Goal: Task Accomplishment & Management: Manage account settings

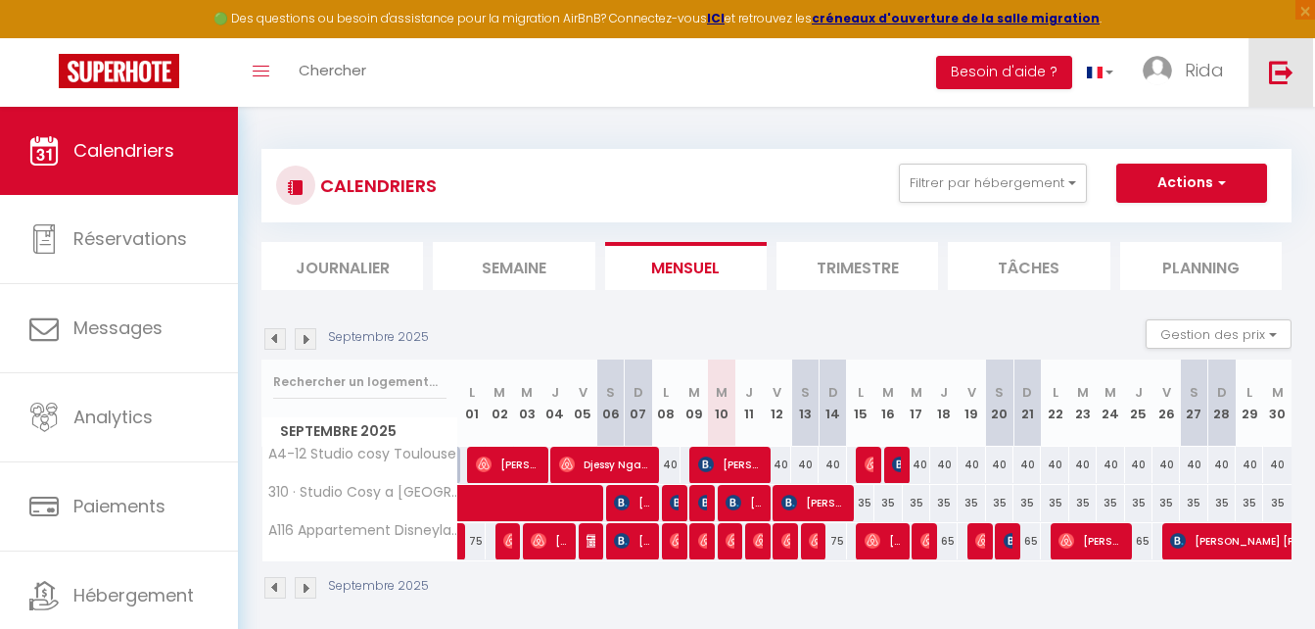
click at [1290, 72] on img at bounding box center [1281, 72] width 24 height 24
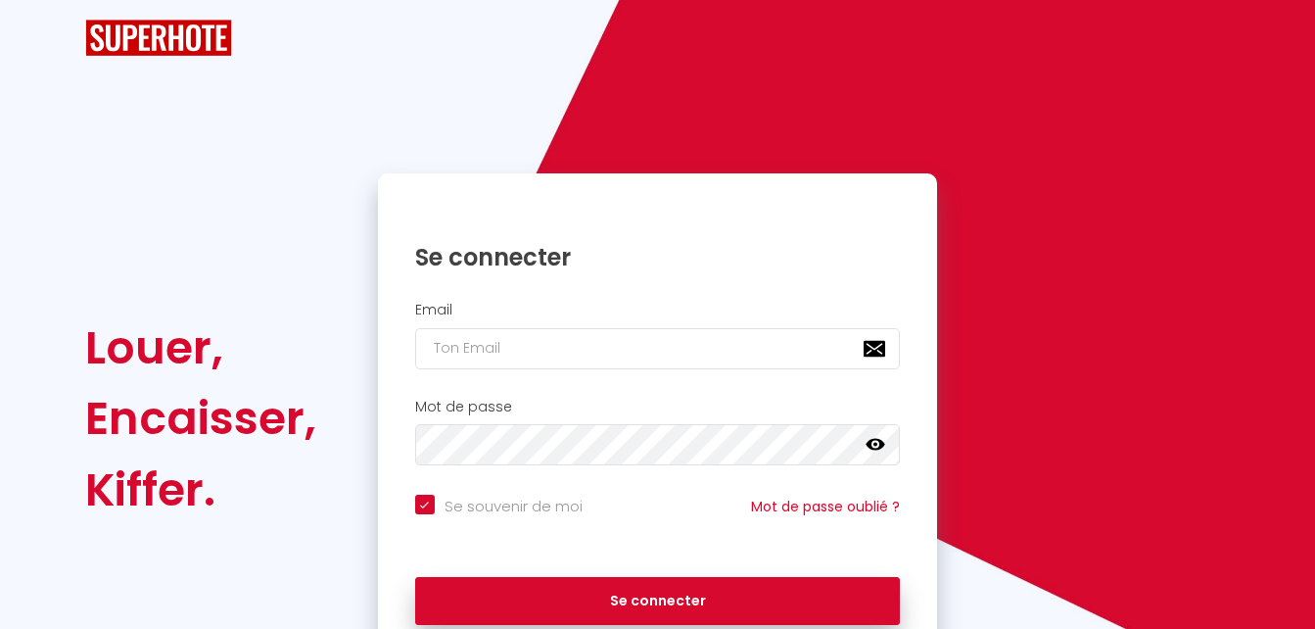
checkbox input "true"
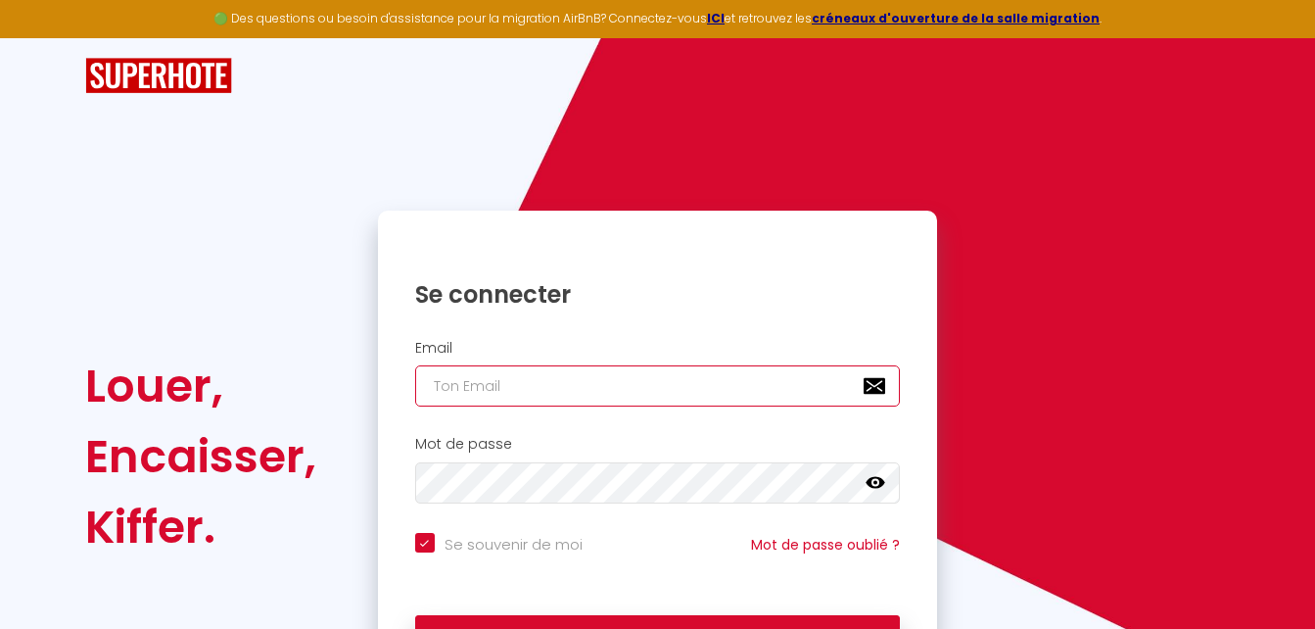
type input "[EMAIL_ADDRESS][DOMAIN_NAME]"
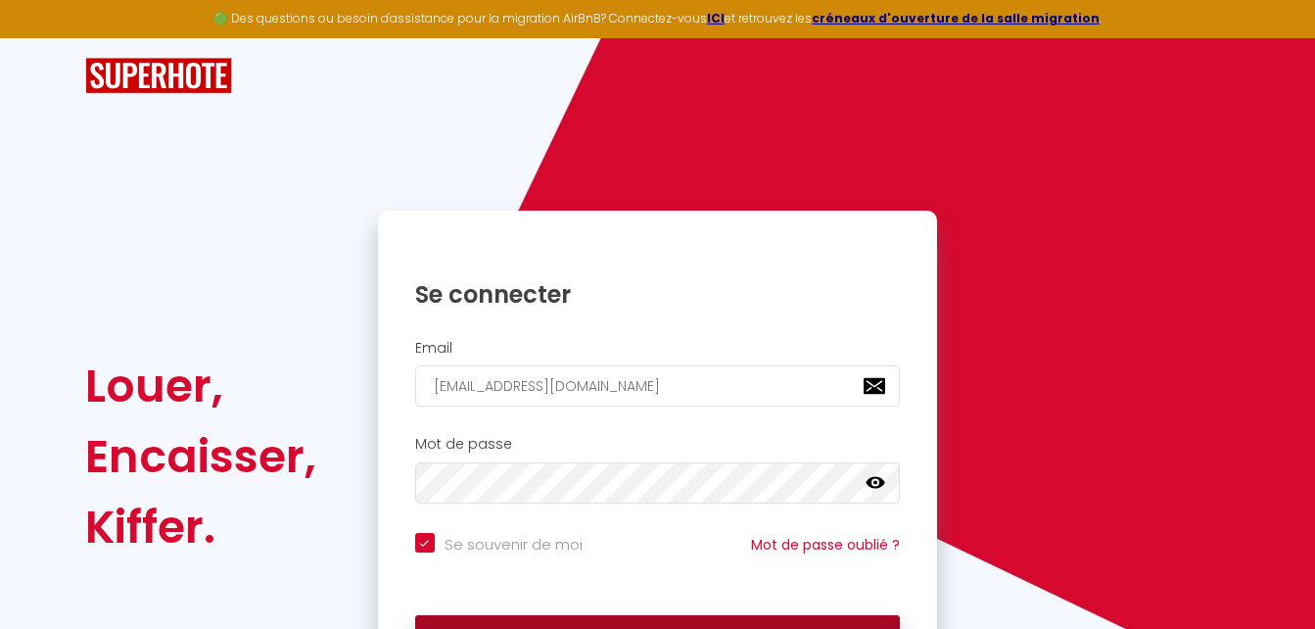
click at [678, 622] on button "Se connecter" at bounding box center [658, 639] width 486 height 49
checkbox input "true"
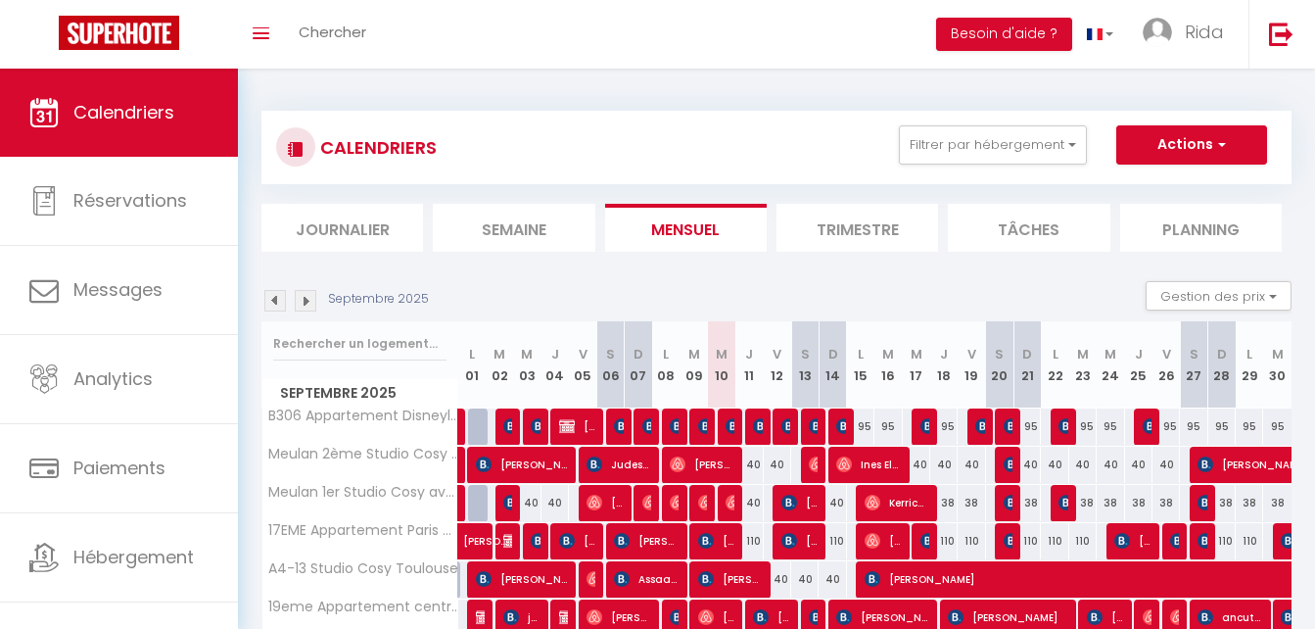
drag, startPoint x: 1288, startPoint y: 142, endPoint x: 1308, endPoint y: 237, distance: 97.2
click at [962, 294] on div "Septembre 2025 Gestion des prix Nb Nuits minimum Règles Disponibilité" at bounding box center [776, 301] width 1030 height 40
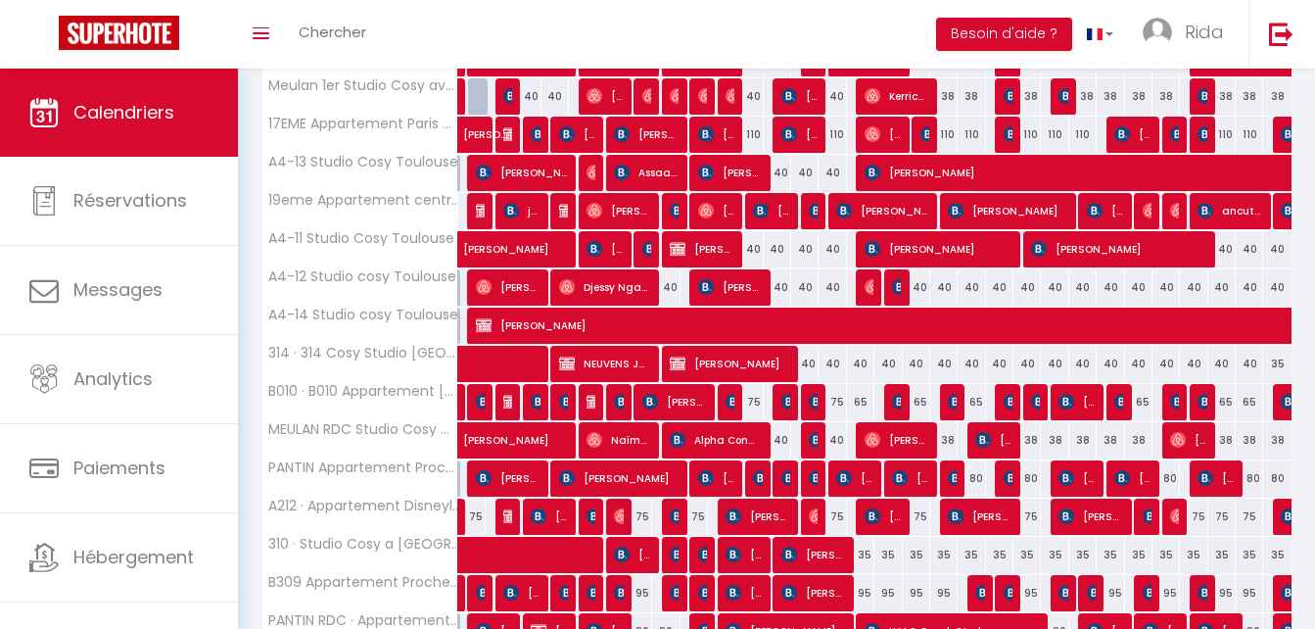
scroll to position [410, 0]
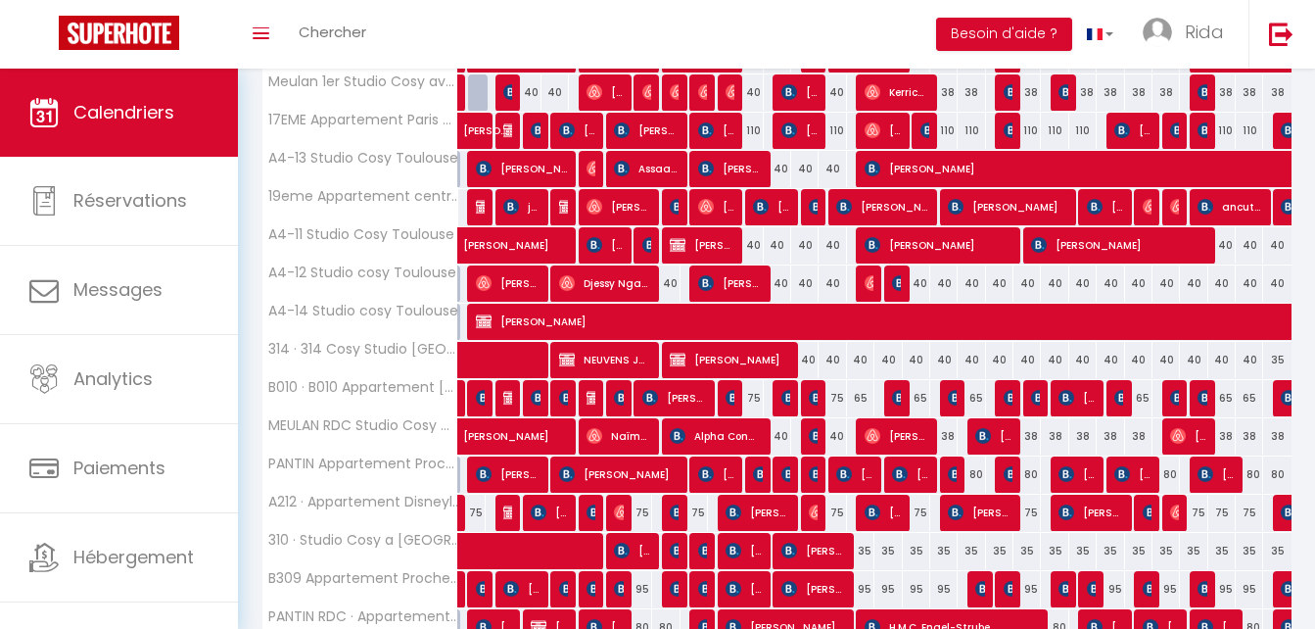
click at [700, 512] on div "75" at bounding box center [694, 513] width 27 height 36
type input "75"
type input "[DATE] Septembre 2025"
type input "Mer 10 Septembre 2025"
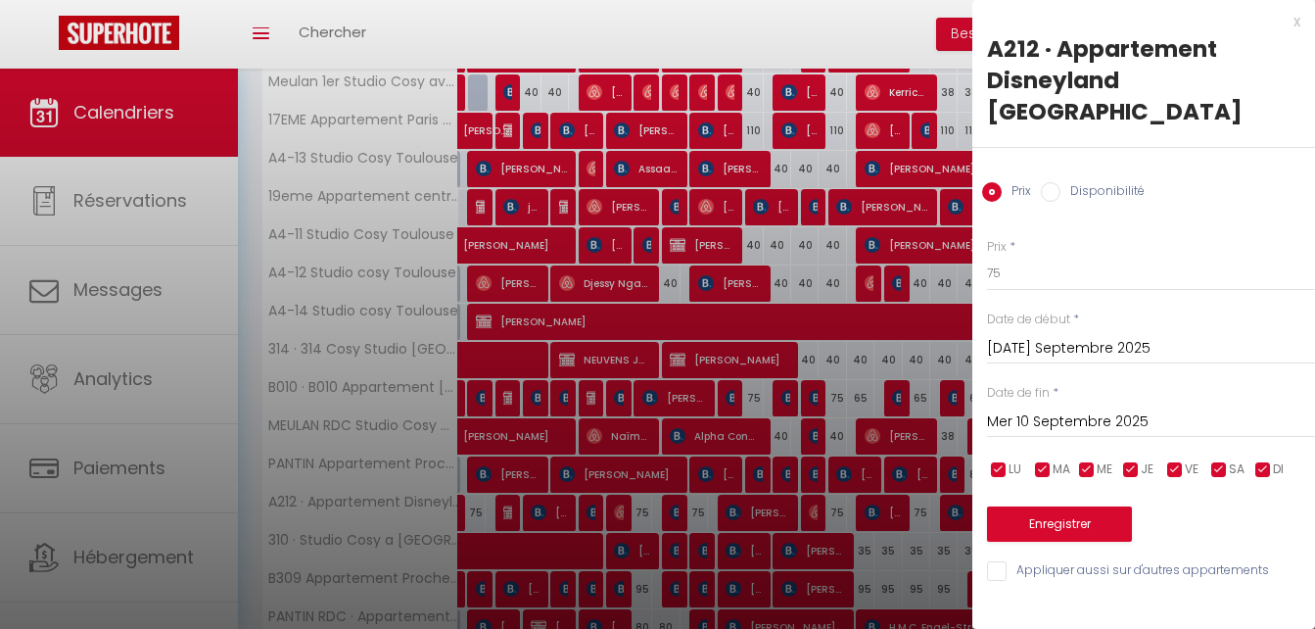
click at [869, 28] on div at bounding box center [657, 314] width 1315 height 629
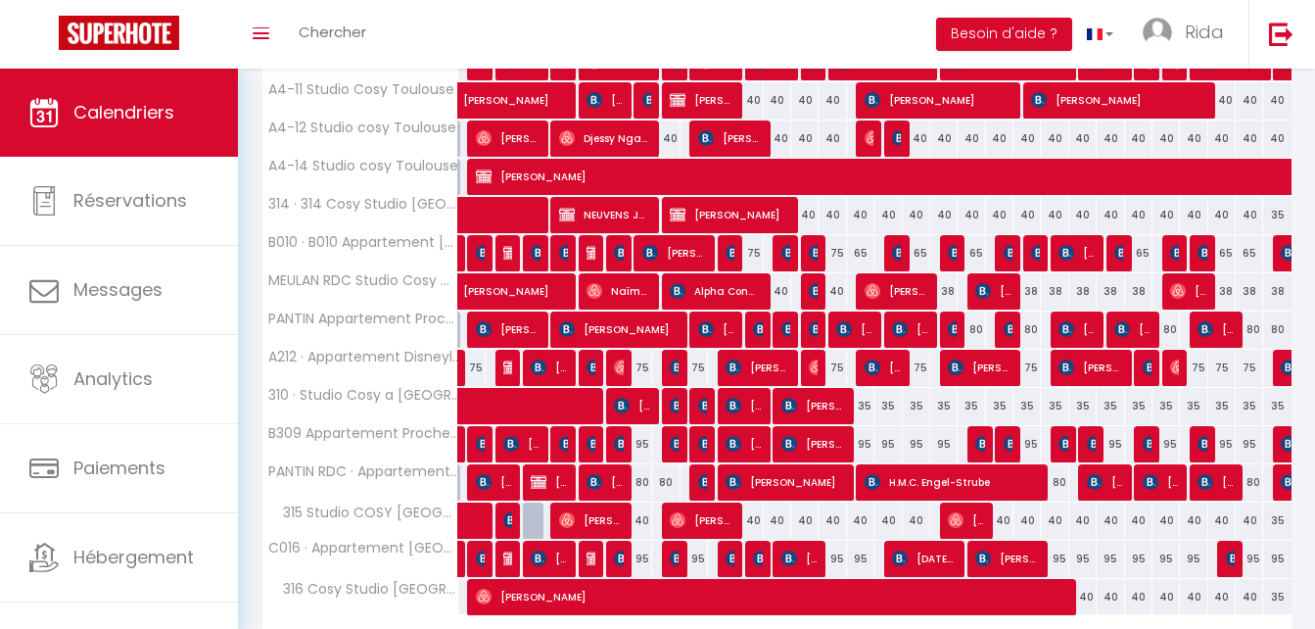
scroll to position [591, 0]
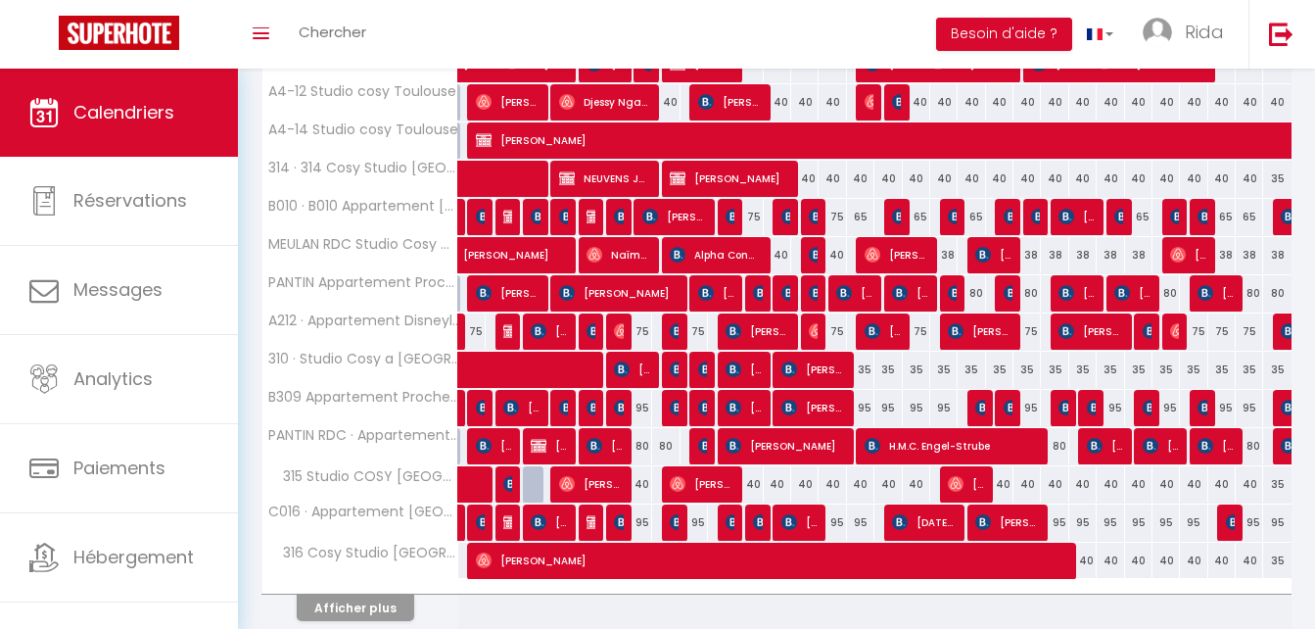
click at [698, 506] on div "95" at bounding box center [694, 522] width 27 height 36
type input "95"
type input "[DATE] Septembre 2025"
type input "Mer 10 Septembre 2025"
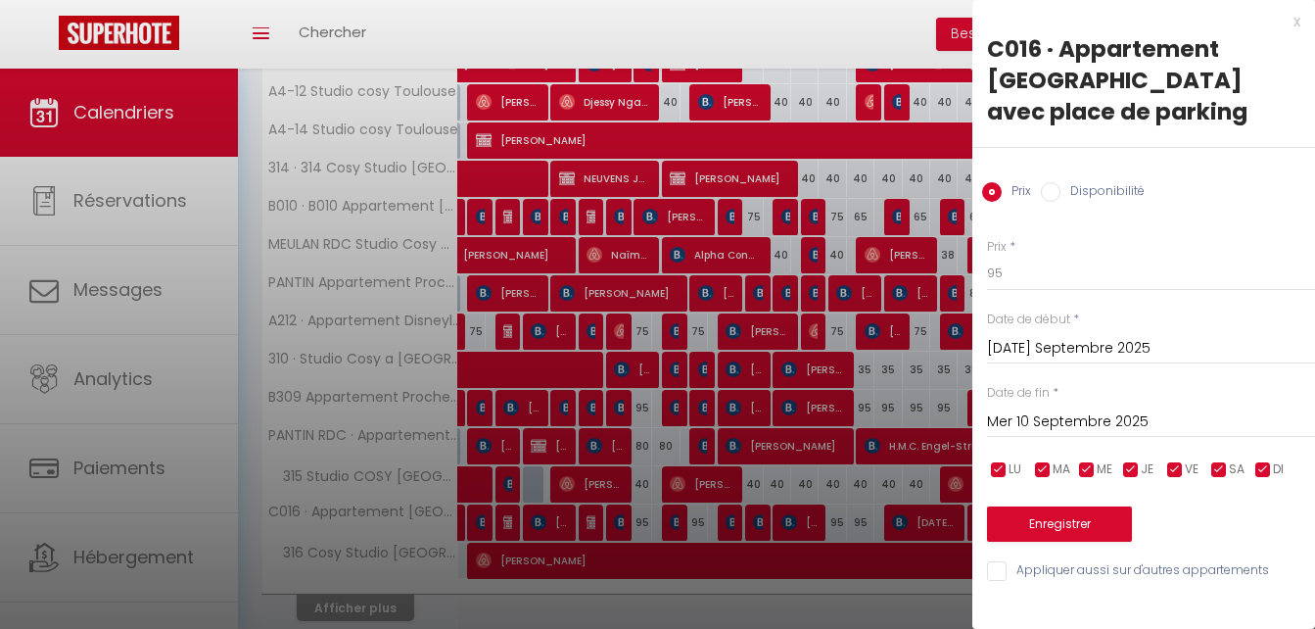
click at [698, 514] on div at bounding box center [657, 314] width 1315 height 629
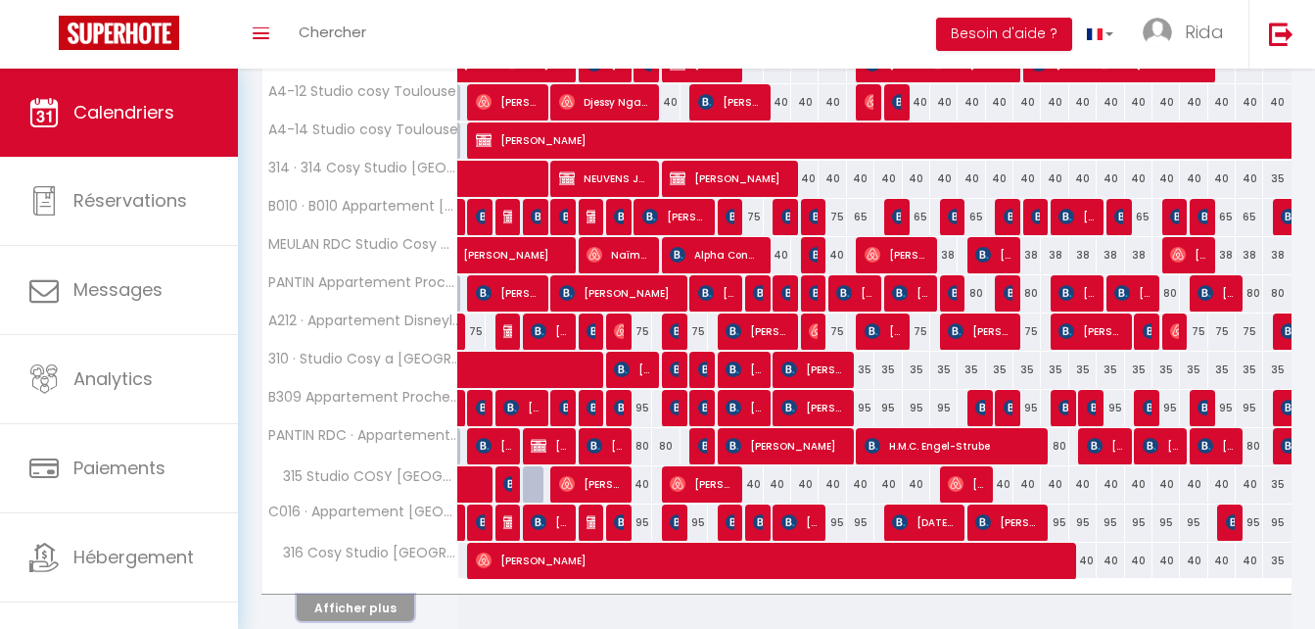
click at [358, 611] on button "Afficher plus" at bounding box center [356, 607] width 118 height 26
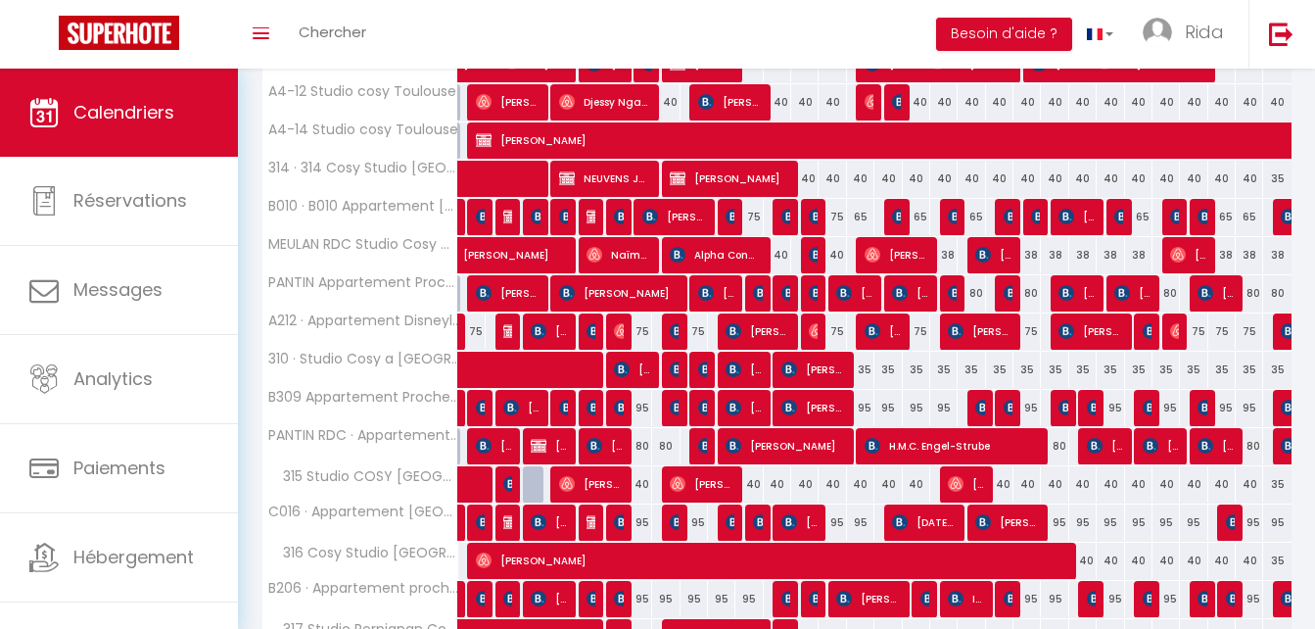
click at [722, 595] on div "95" at bounding box center [721, 599] width 27 height 36
type input "95"
type input "Mer 10 Septembre 2025"
type input "Jeu 11 Septembre 2025"
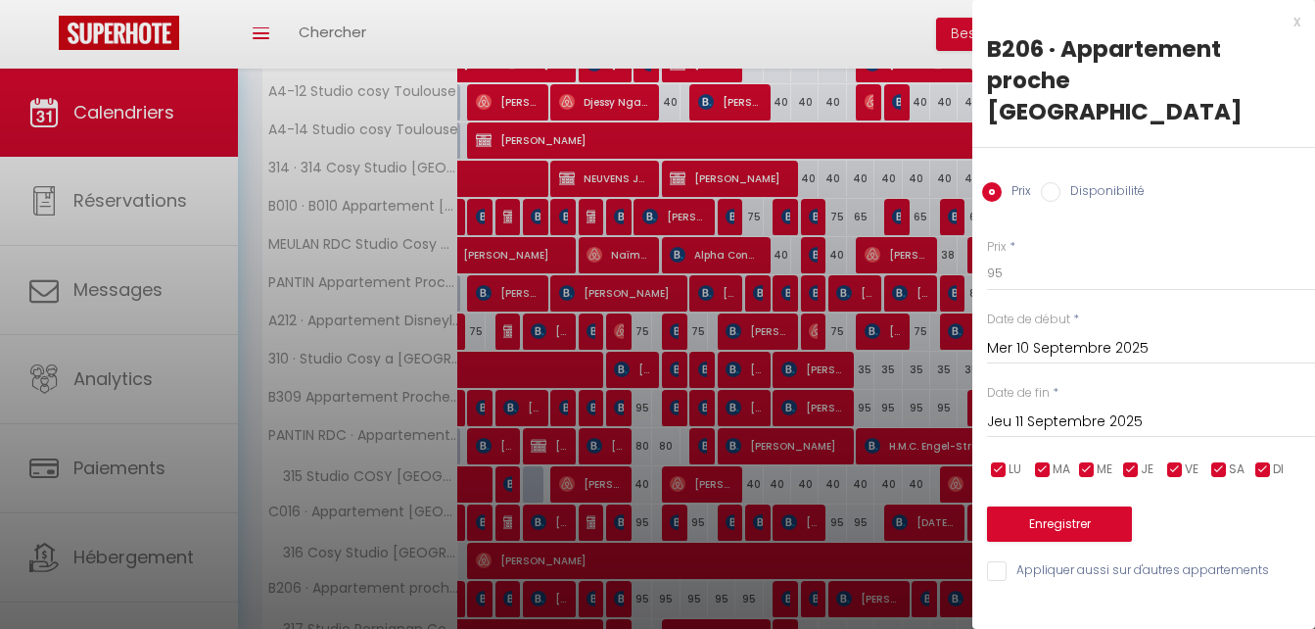
click at [837, 8] on div at bounding box center [657, 314] width 1315 height 629
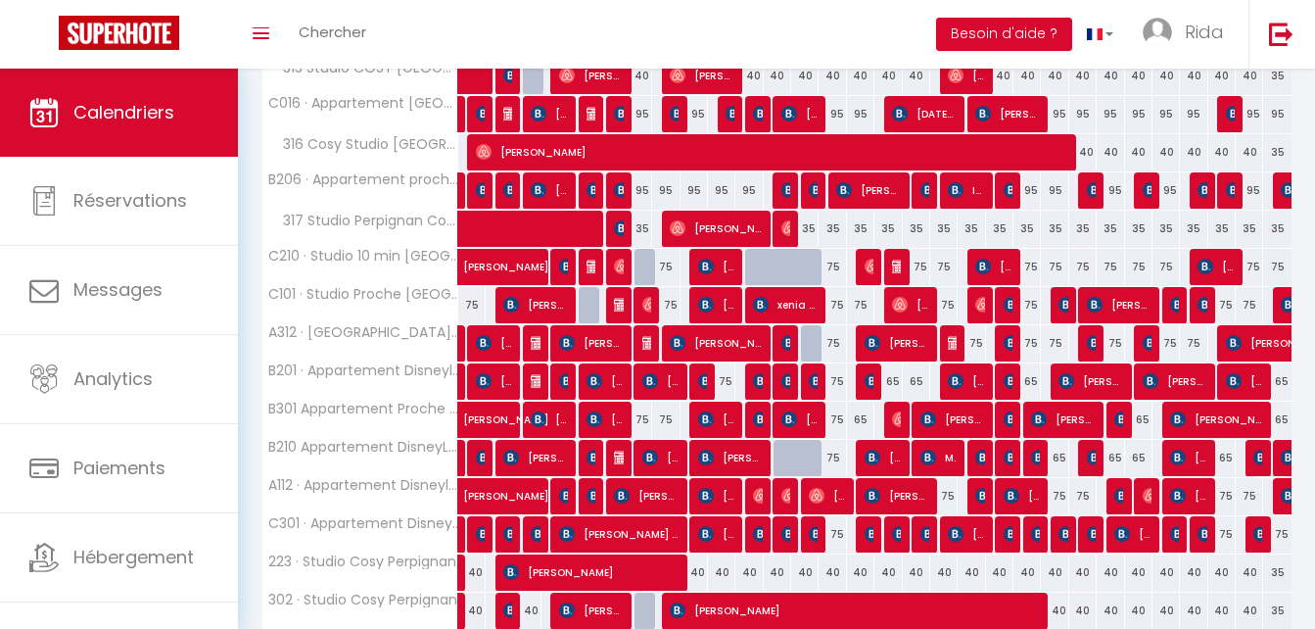
scroll to position [1003, 0]
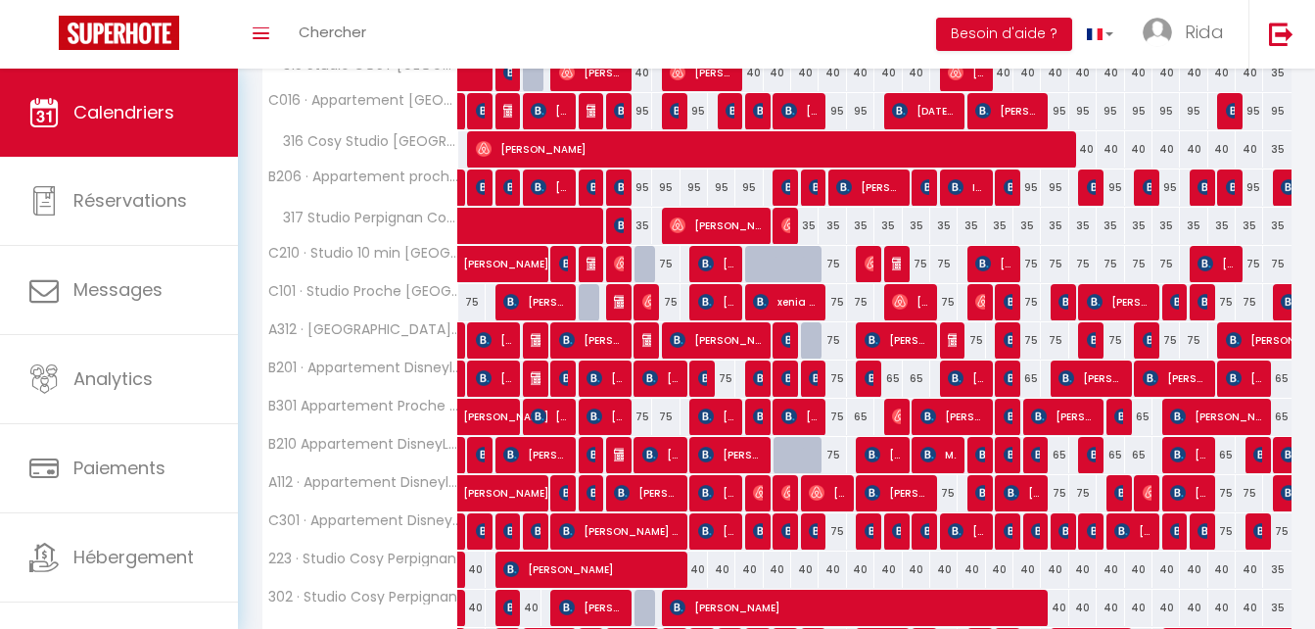
click at [725, 375] on div "75" at bounding box center [721, 378] width 27 height 36
type input "75"
type input "Mer 10 Septembre 2025"
type input "Jeu 11 Septembre 2025"
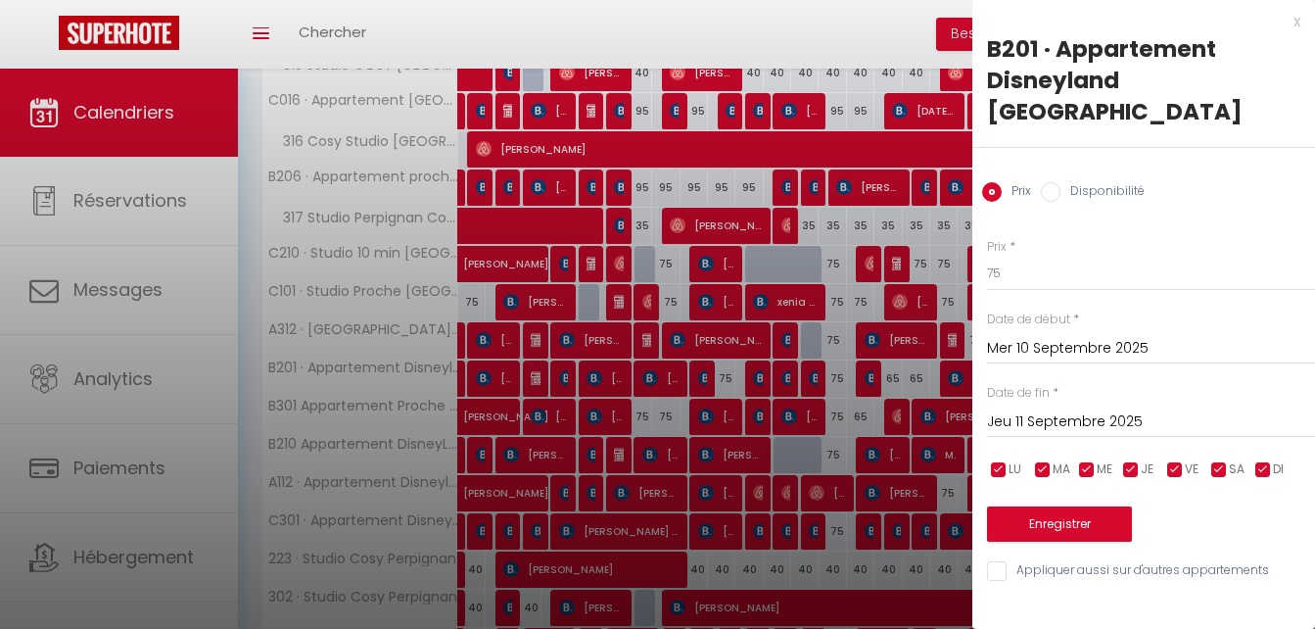
click at [762, 46] on div at bounding box center [657, 314] width 1315 height 629
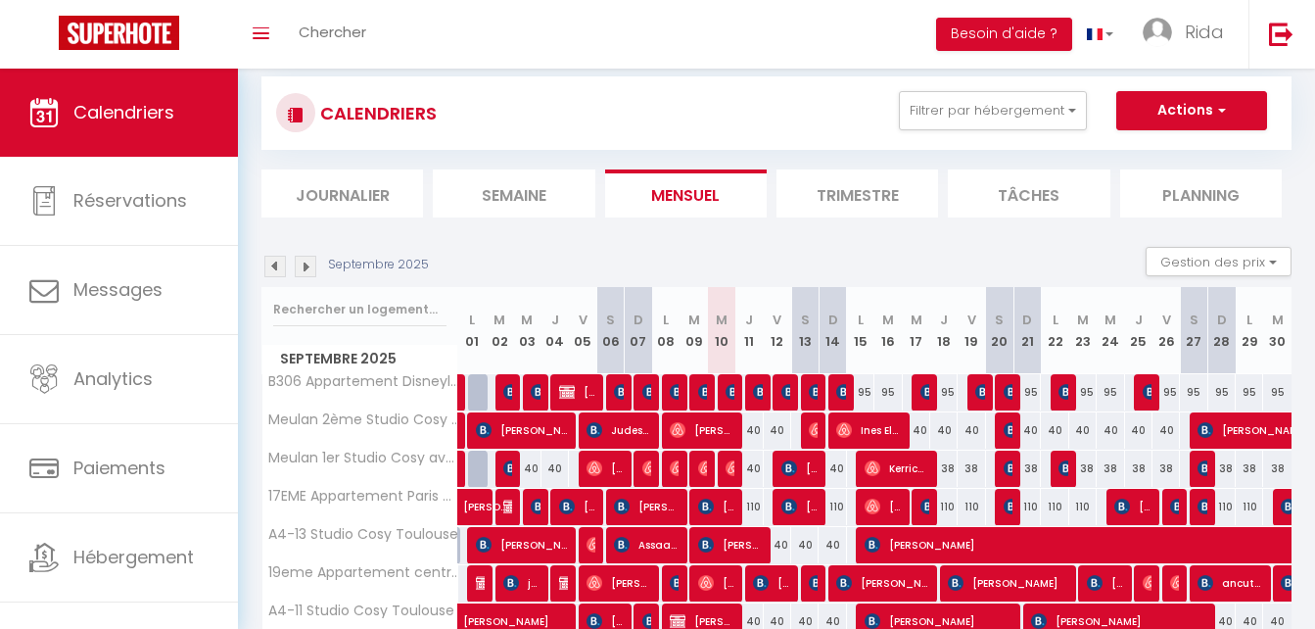
scroll to position [23, 0]
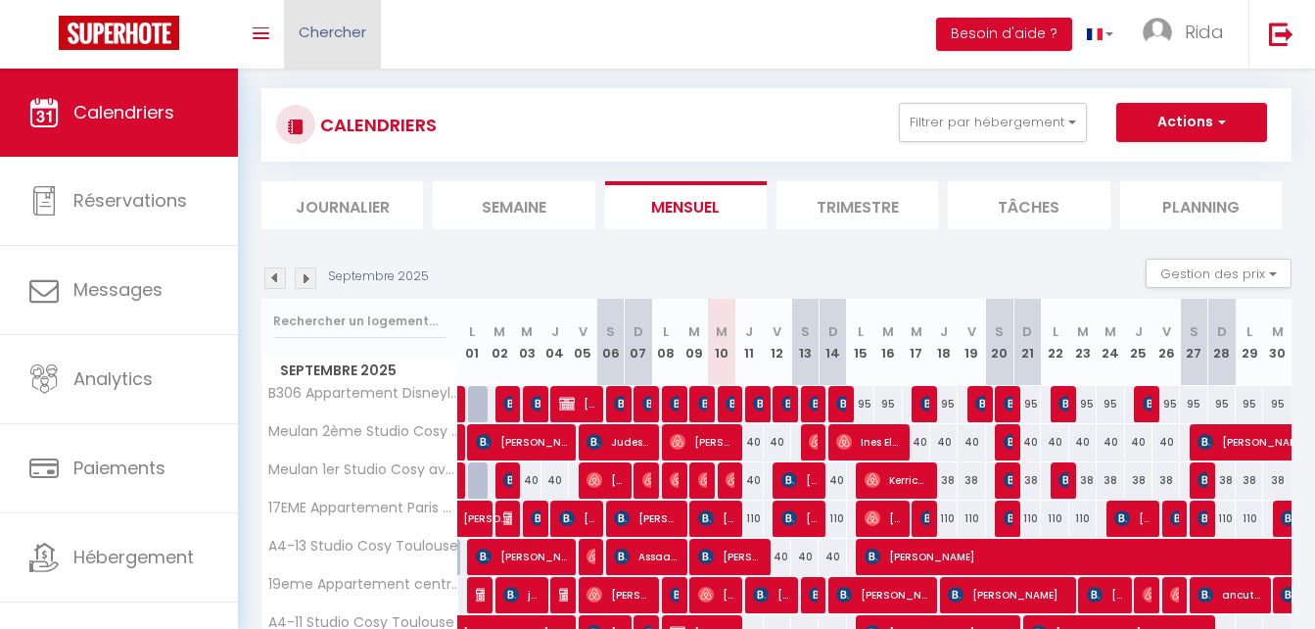
click at [330, 24] on span "Chercher" at bounding box center [333, 32] width 68 height 21
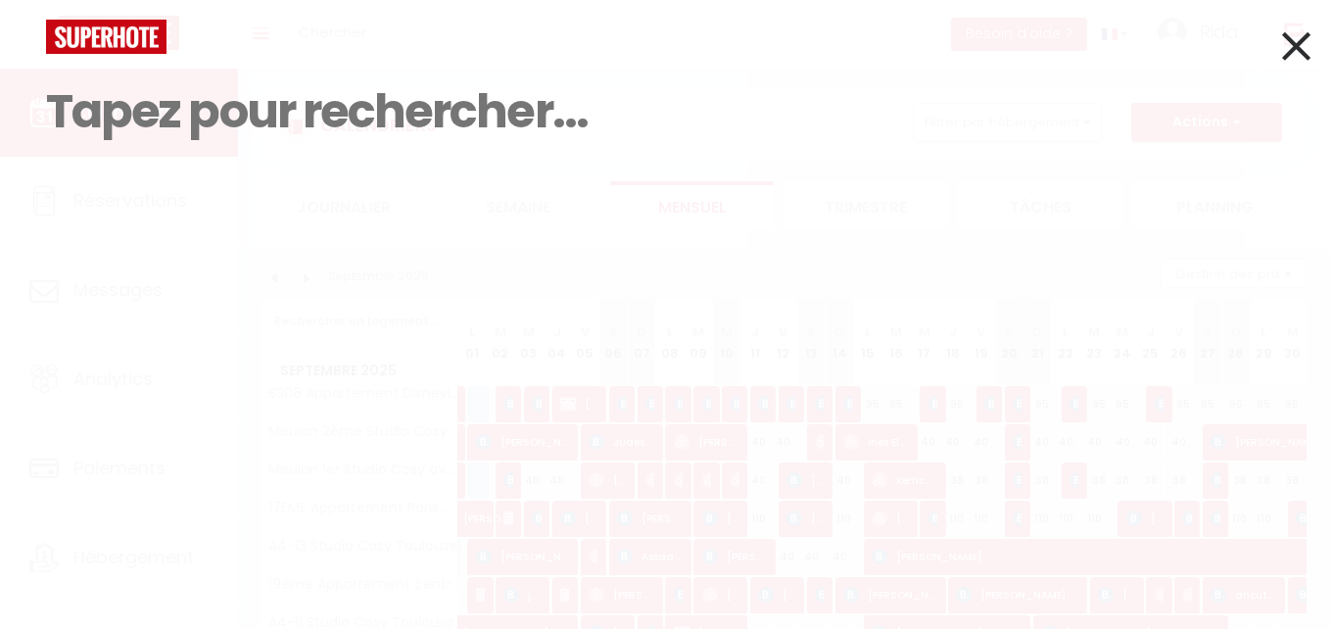
click at [1293, 57] on icon at bounding box center [1296, 46] width 28 height 49
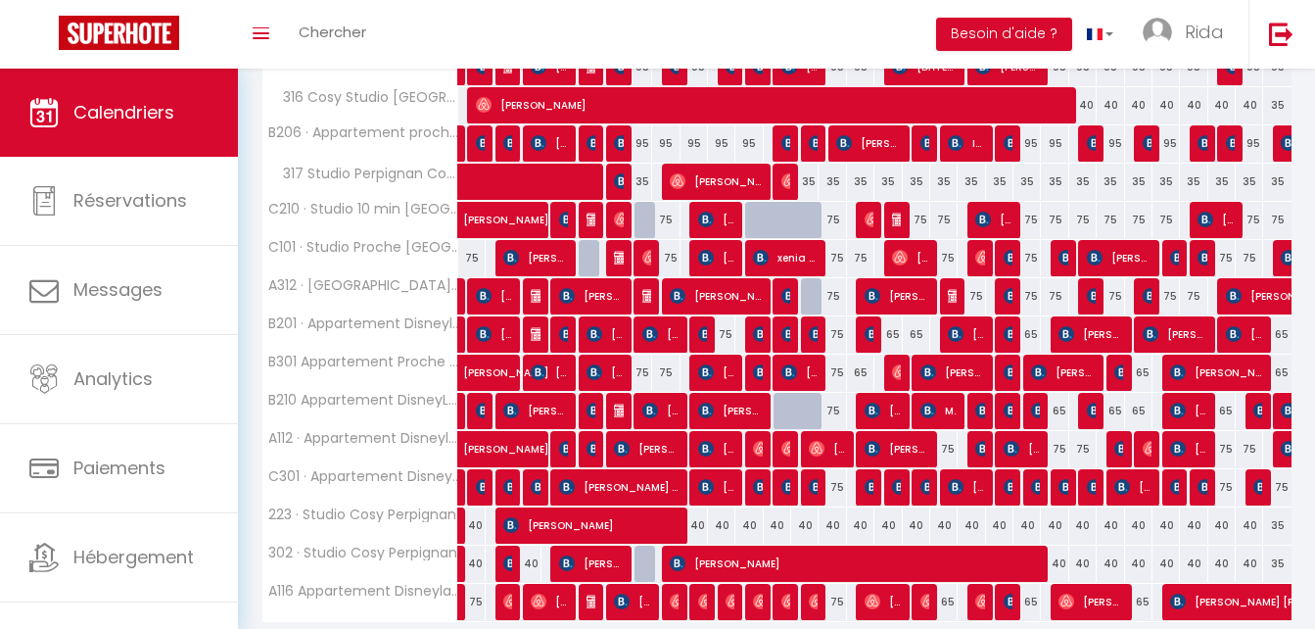
scroll to position [1121, 0]
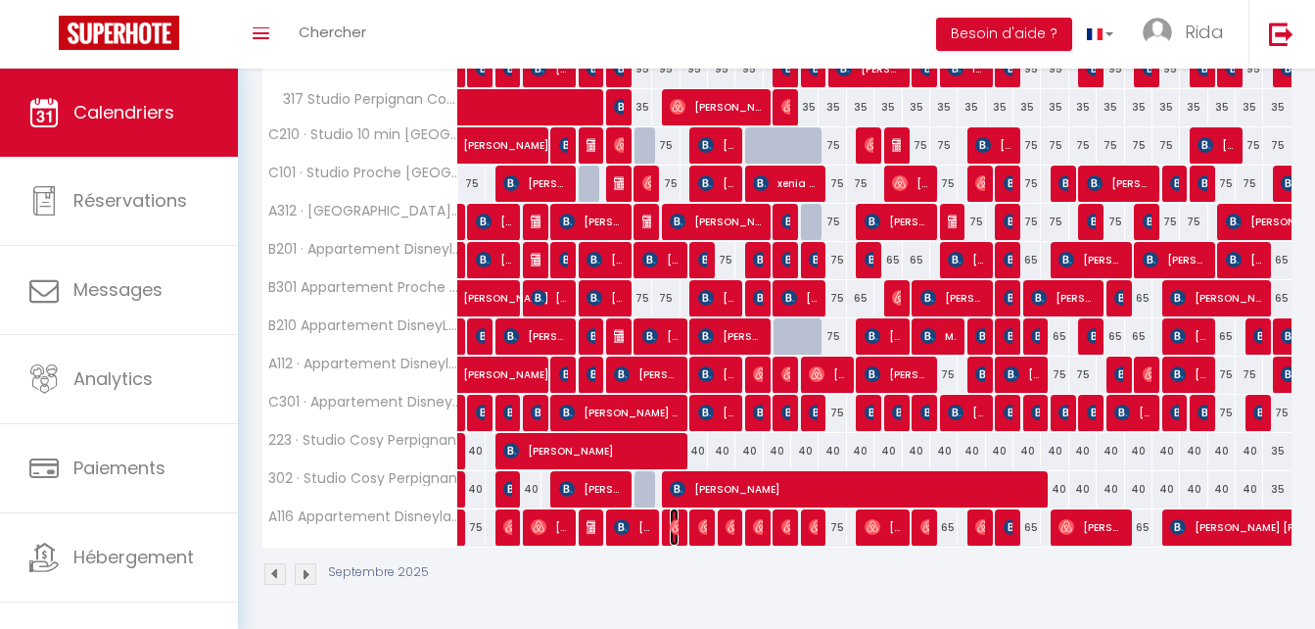
click at [675, 531] on img at bounding box center [678, 527] width 16 height 16
select select "OK"
select select "0"
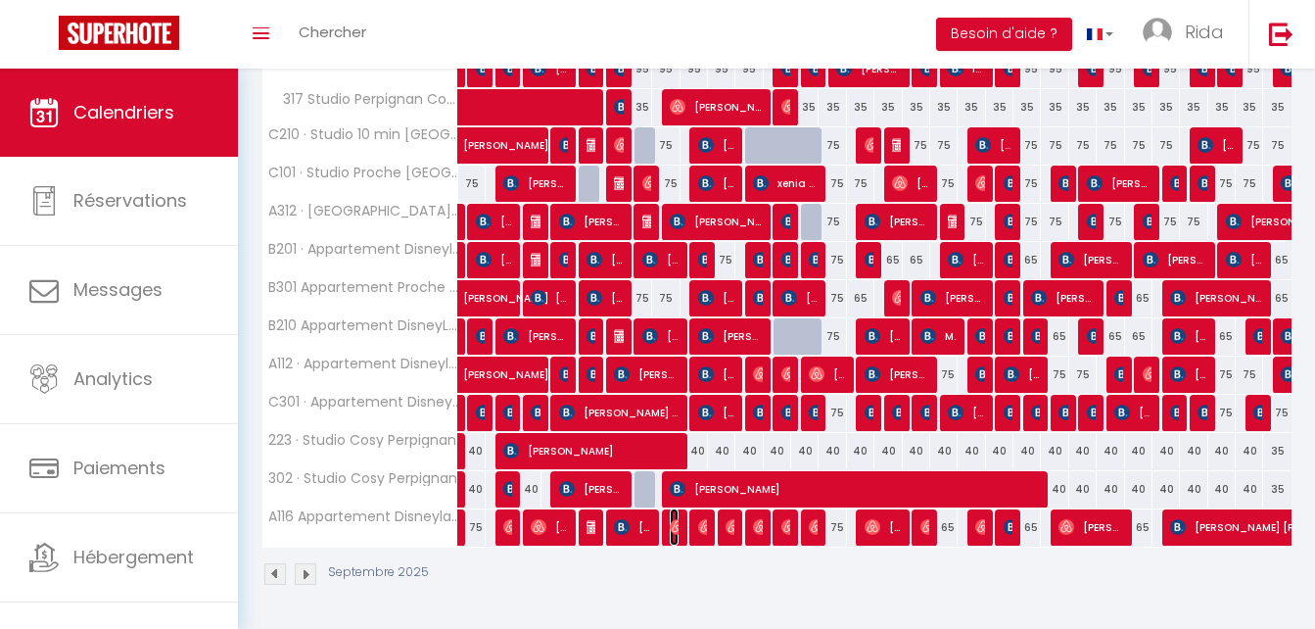
select select "1"
select select
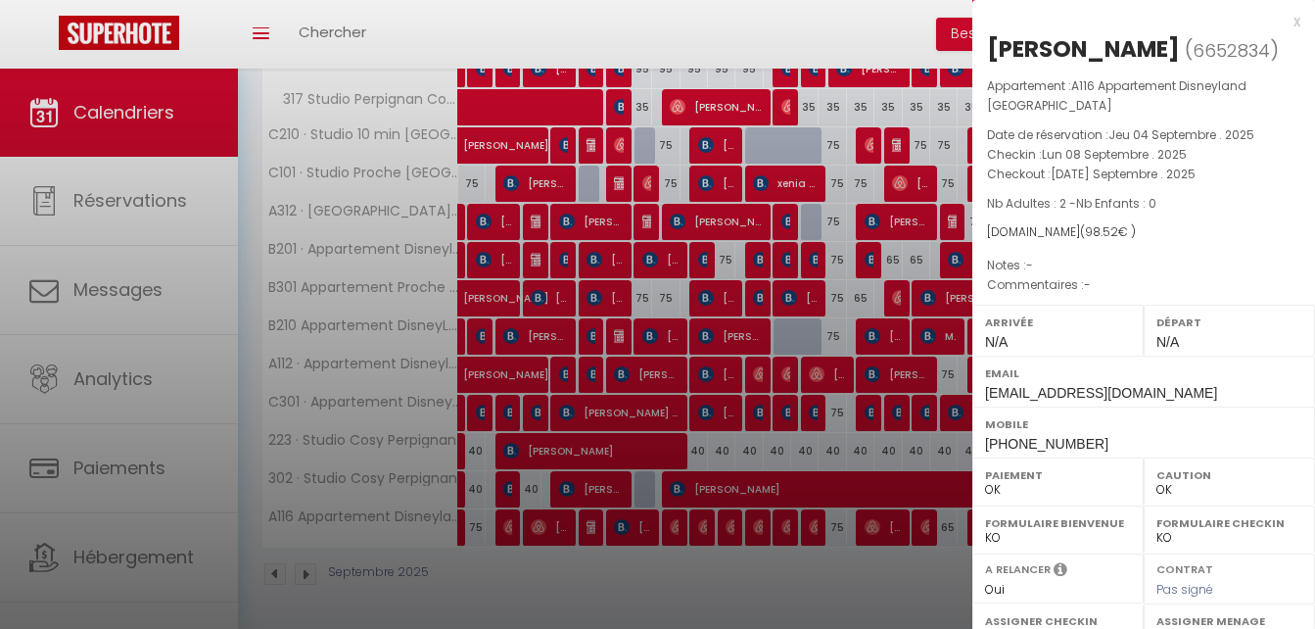
click at [702, 521] on div at bounding box center [657, 314] width 1315 height 629
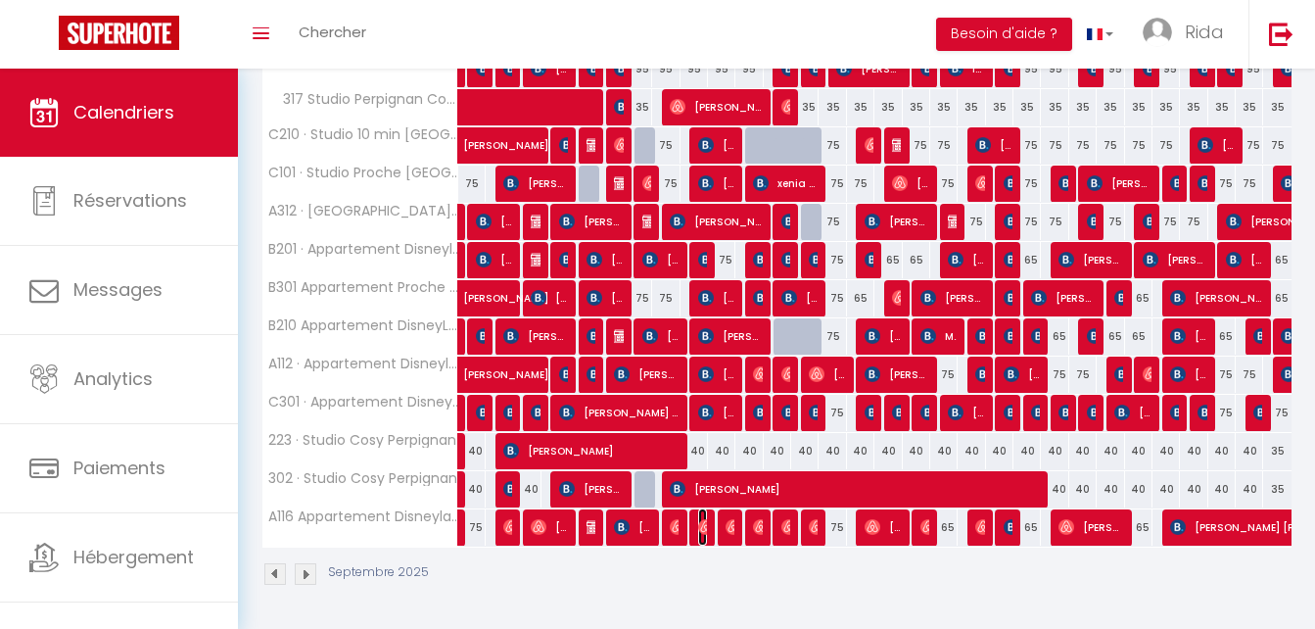
click at [699, 526] on img at bounding box center [706, 527] width 16 height 16
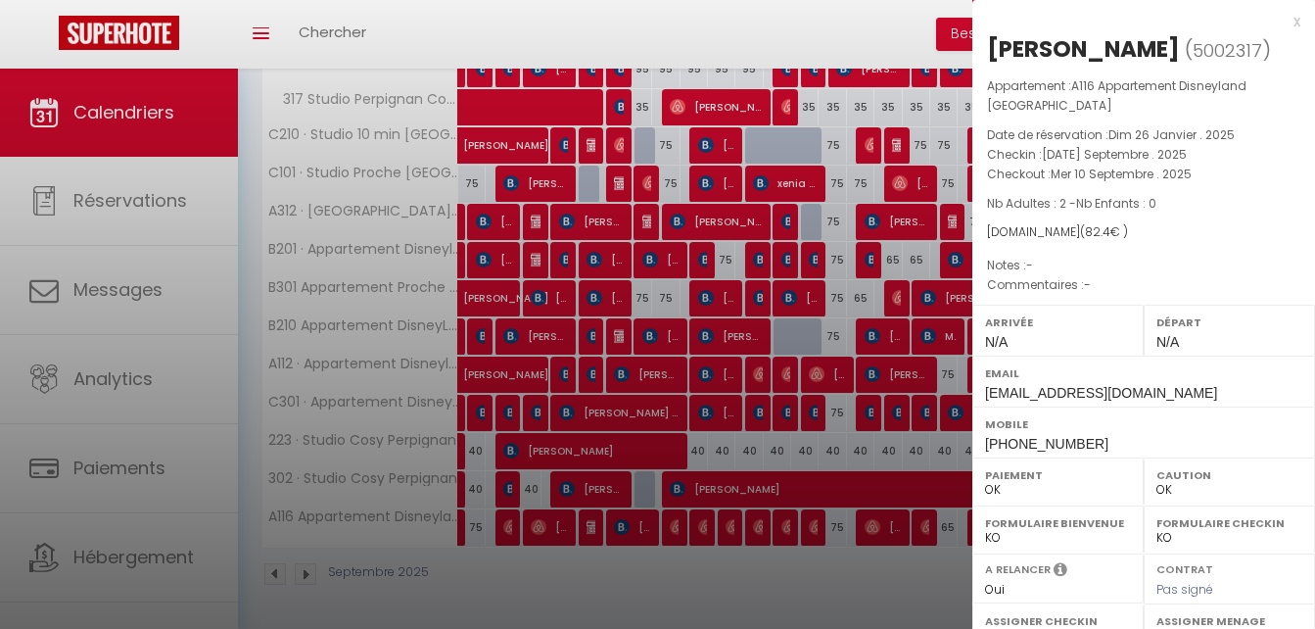
click at [1284, 16] on div "x" at bounding box center [1136, 22] width 328 height 24
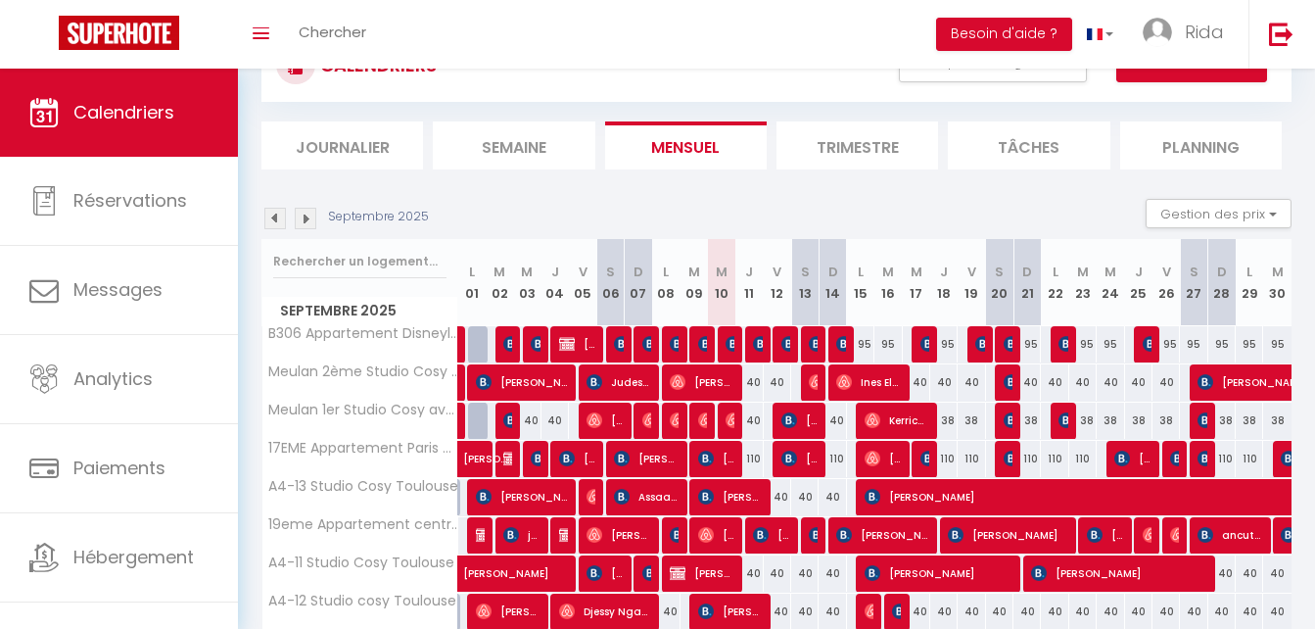
scroll to position [0, 0]
